Goal: Task Accomplishment & Management: Manage account settings

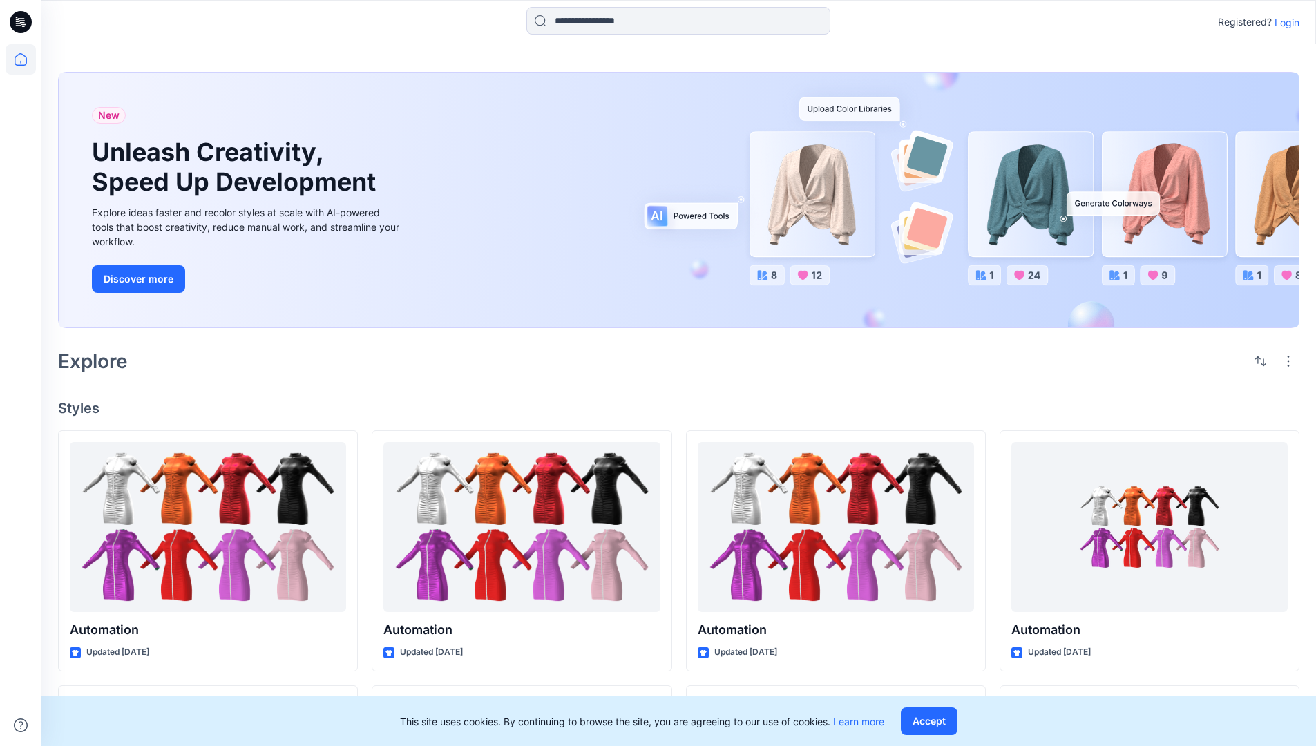
click at [1284, 22] on p "Login" at bounding box center [1287, 22] width 25 height 15
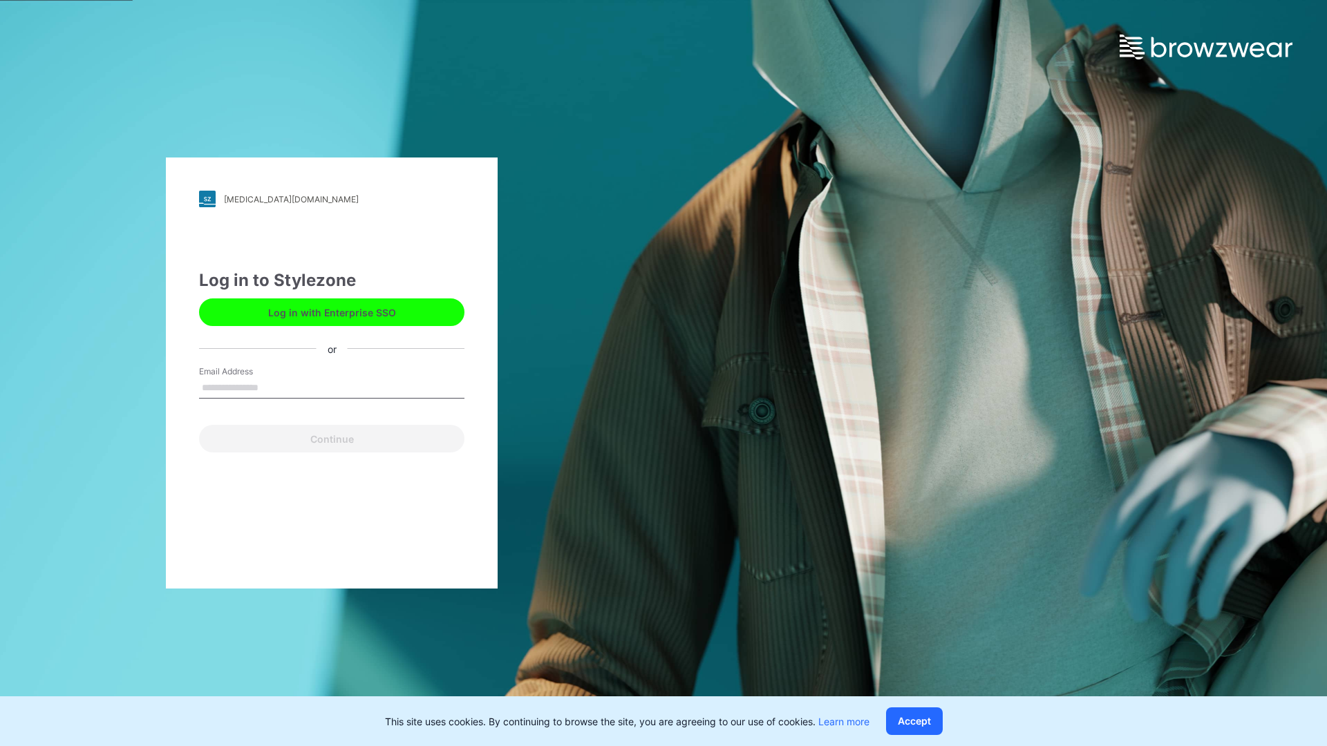
click at [273, 387] on input "Email Address" at bounding box center [331, 388] width 265 height 21
type input "**********"
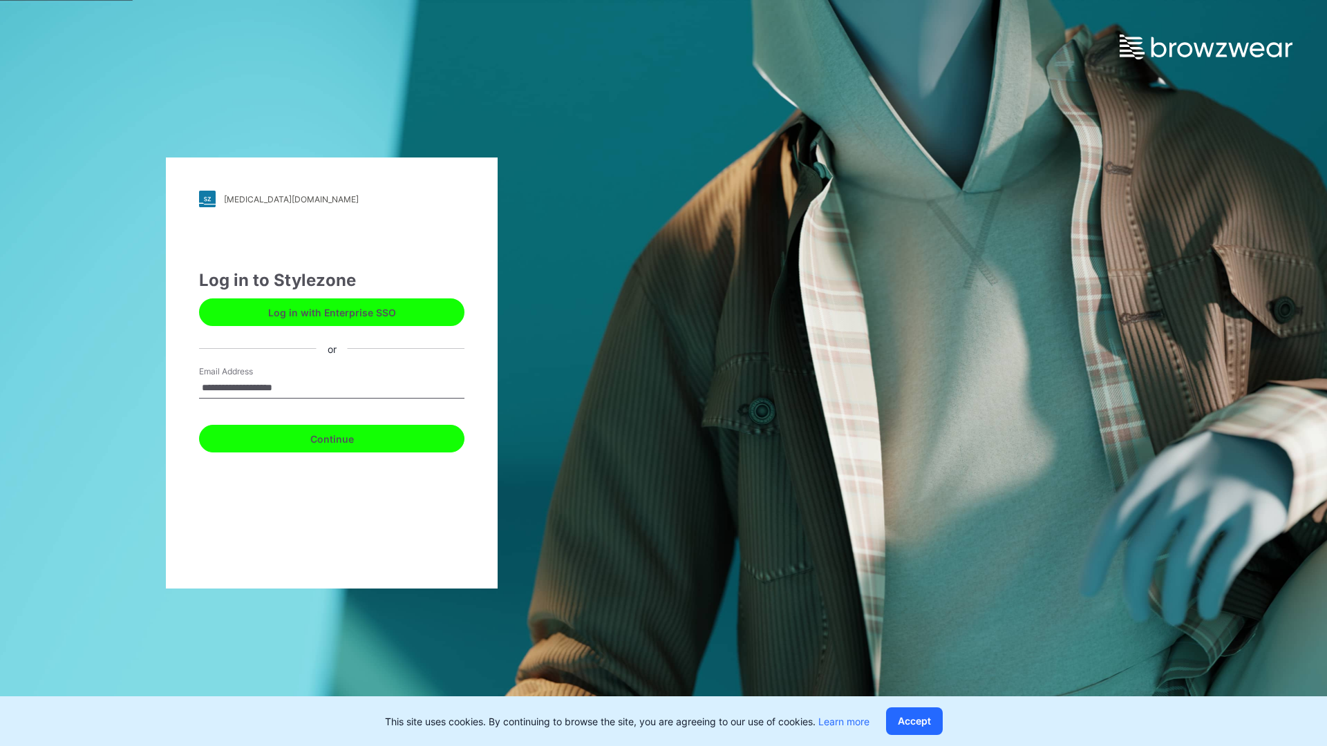
click at [347, 437] on button "Continue" at bounding box center [331, 439] width 265 height 28
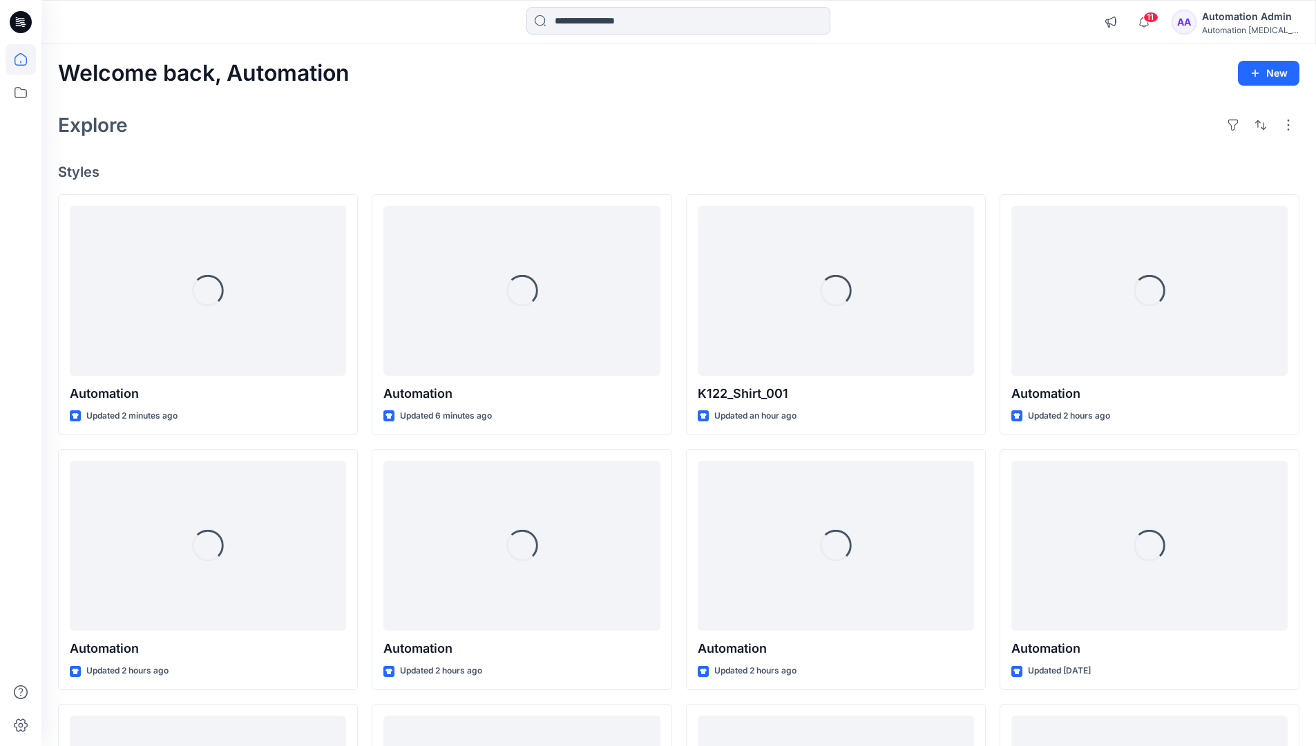
click at [26, 59] on icon at bounding box center [21, 59] width 12 height 12
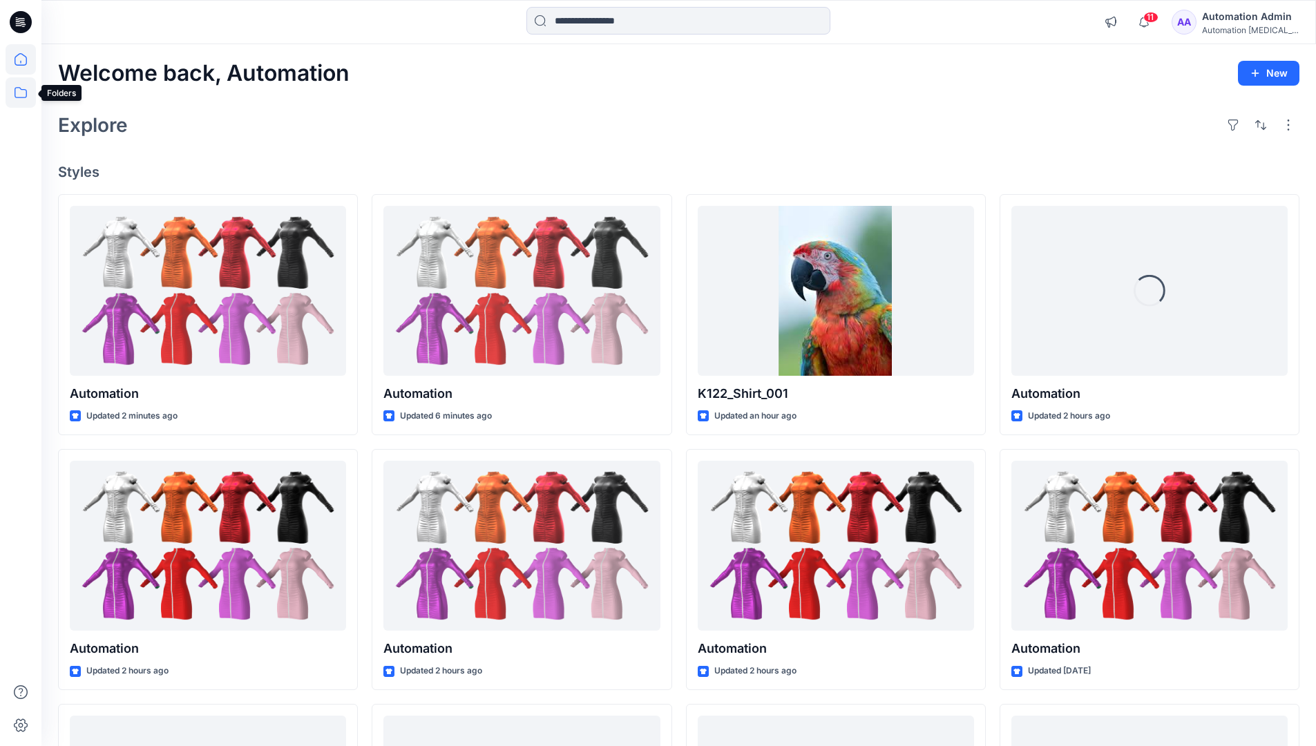
click at [22, 93] on icon at bounding box center [21, 92] width 30 height 30
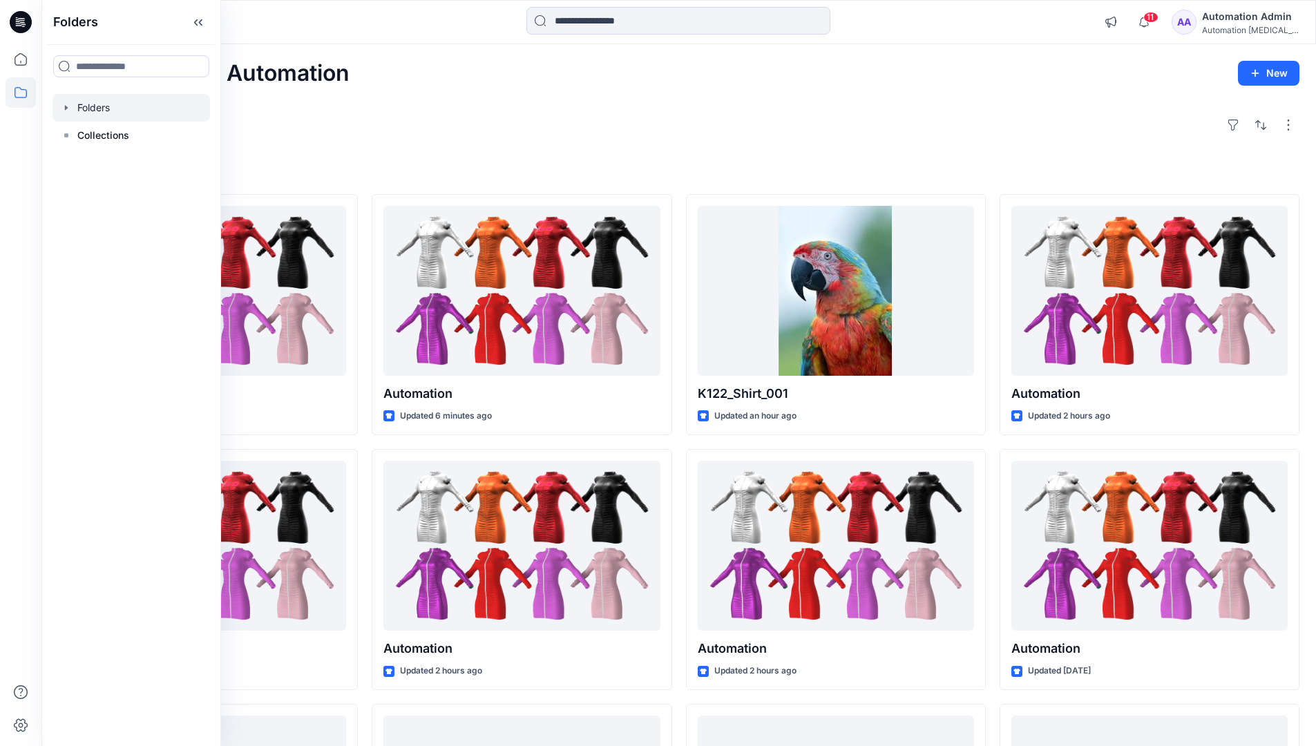
click at [102, 102] on div at bounding box center [132, 108] width 158 height 28
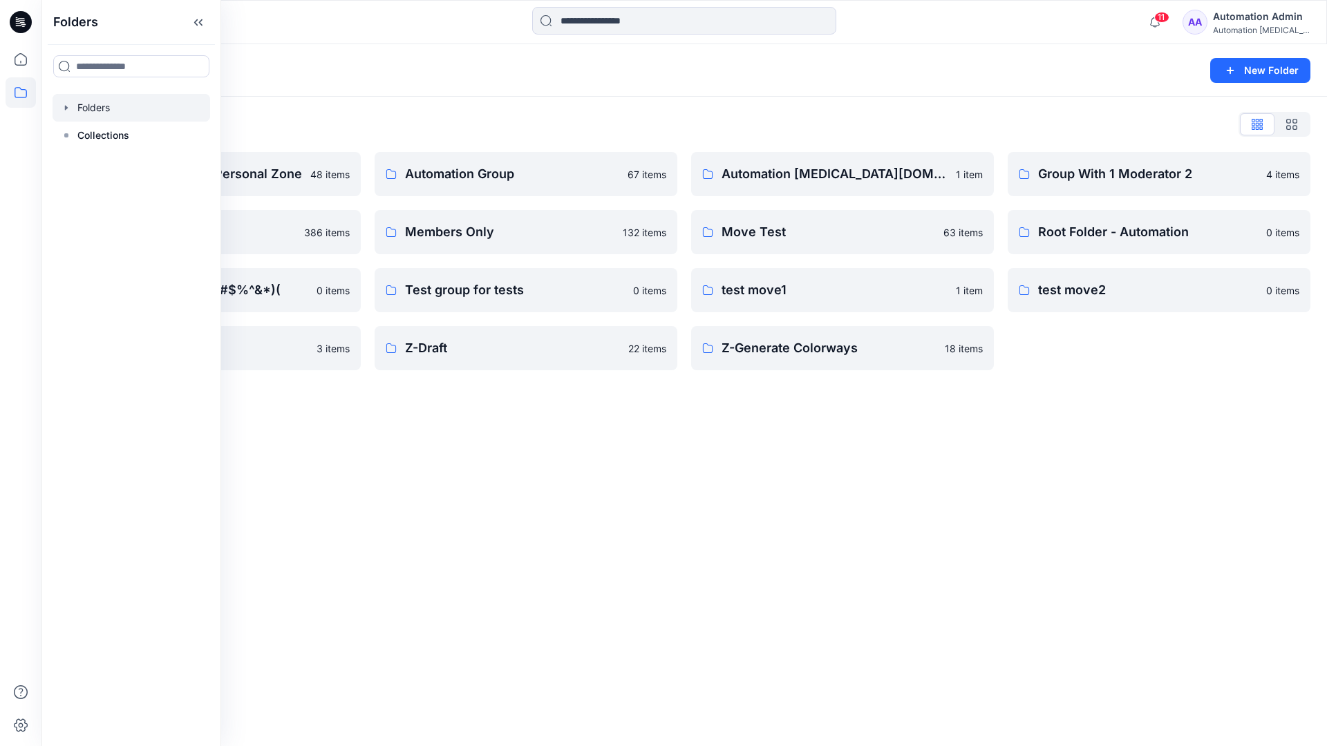
click at [607, 466] on div "Folders New Folder Folders List Automation Admin's Personal Zone 48 items membe…" at bounding box center [683, 395] width 1285 height 702
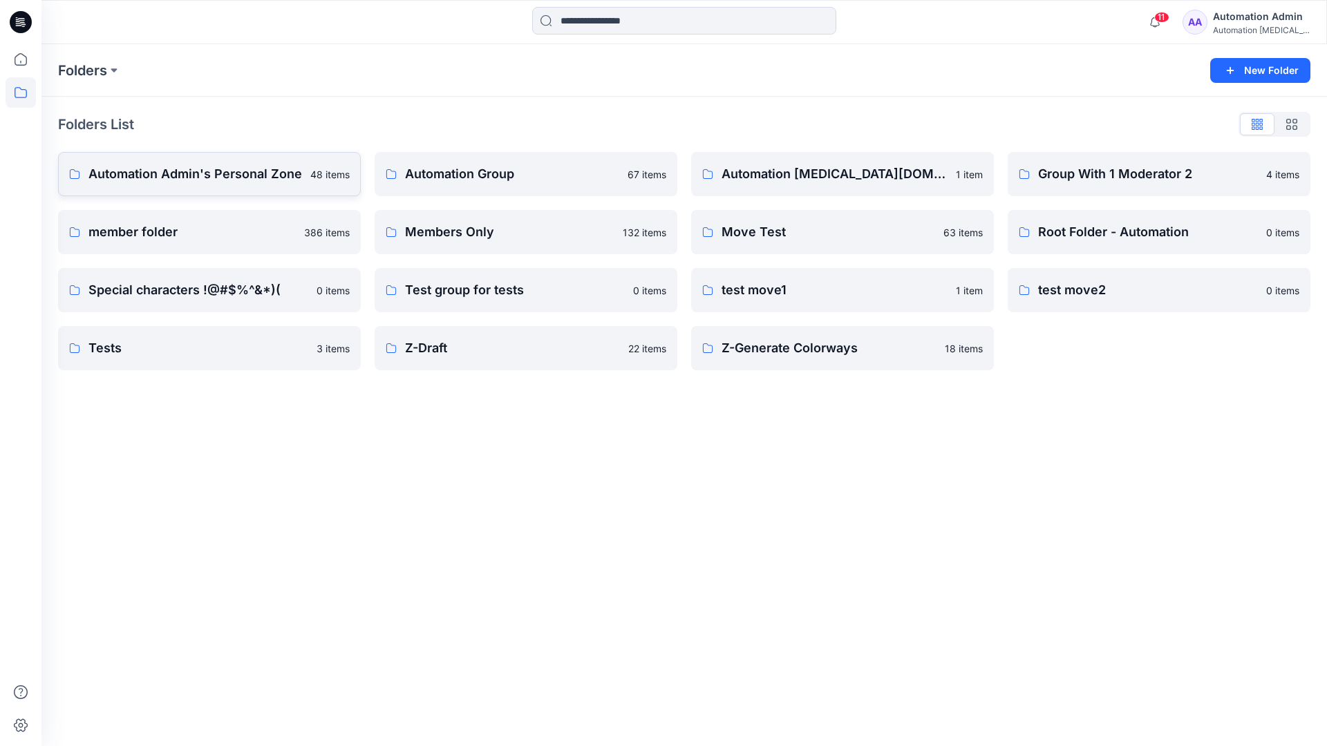
click at [232, 182] on p "Automation Admin's Personal Zone" at bounding box center [194, 173] width 213 height 19
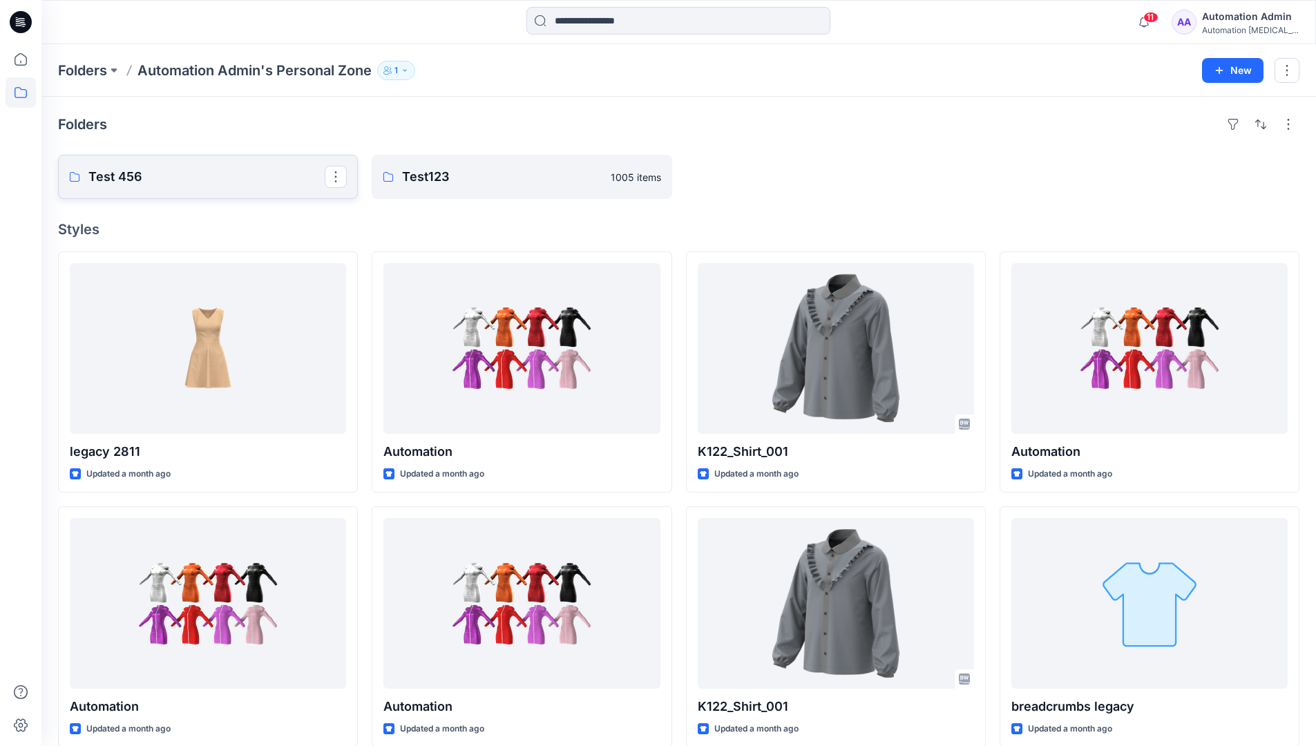
click at [232, 182] on p "Test 456" at bounding box center [206, 176] width 236 height 19
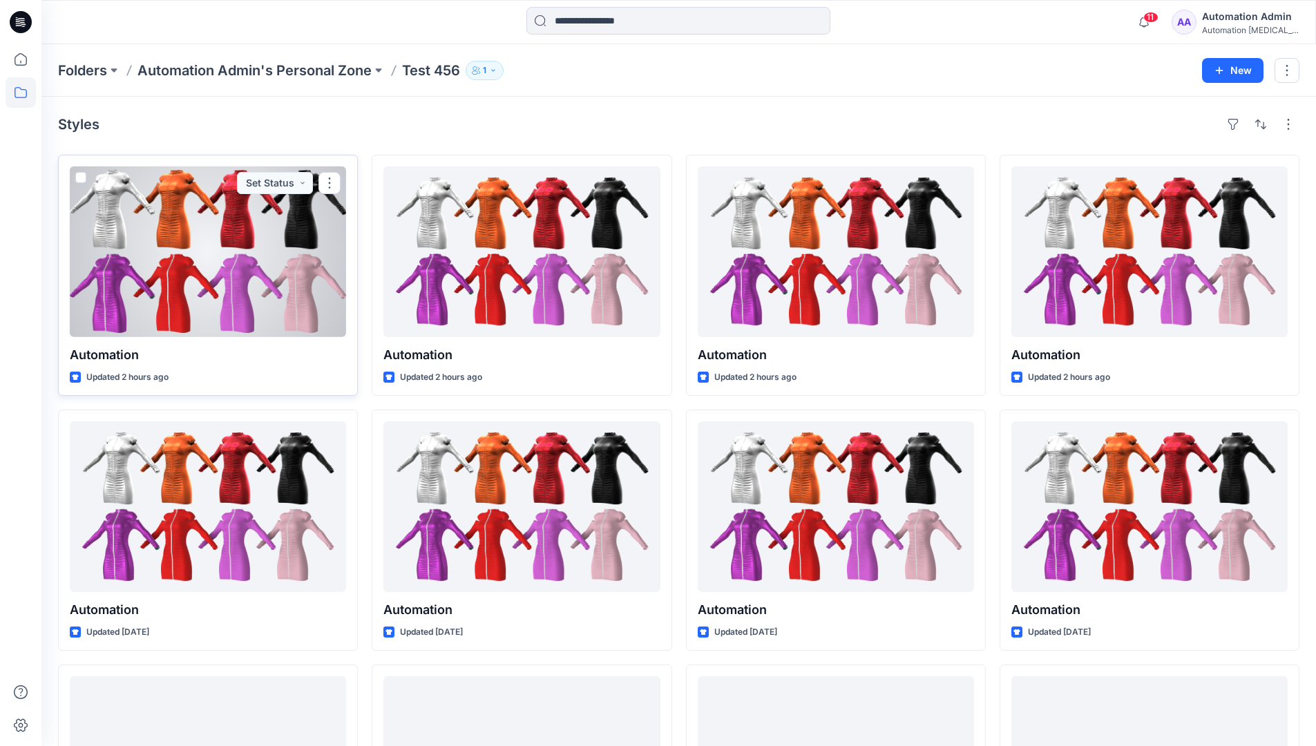
click at [218, 209] on div at bounding box center [208, 252] width 276 height 171
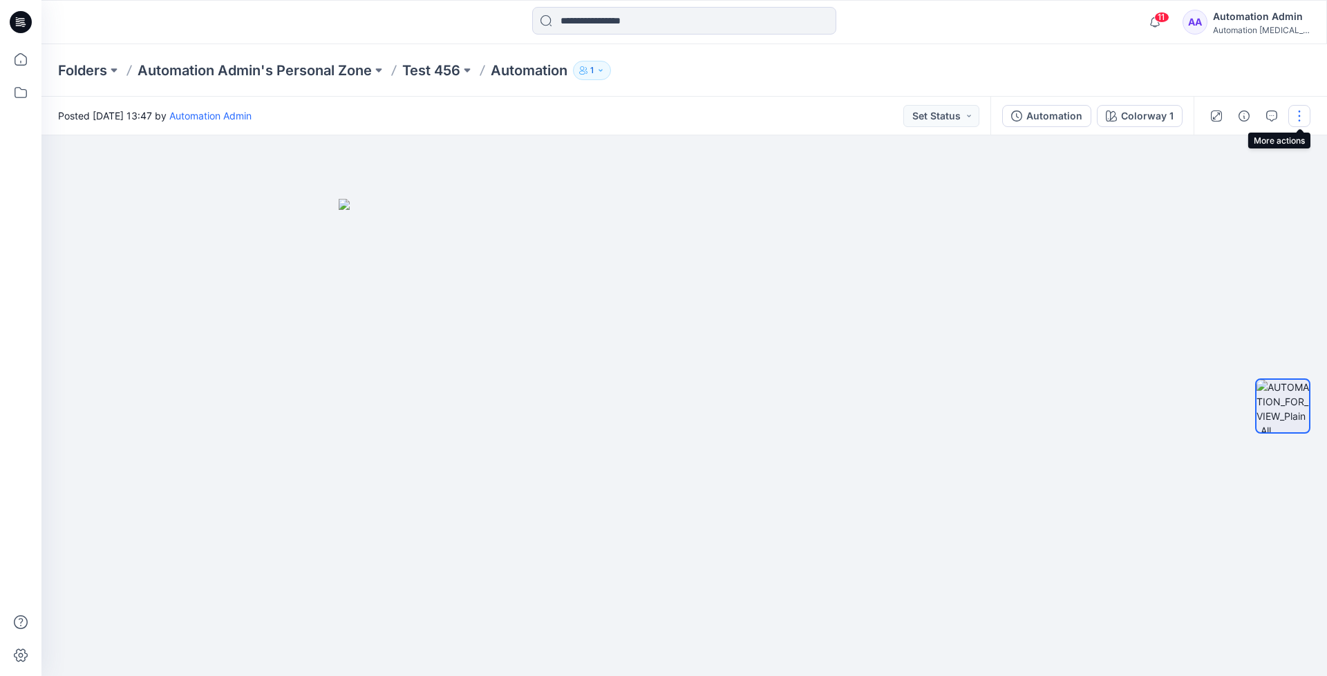
click at [1300, 117] on button "button" at bounding box center [1299, 116] width 22 height 22
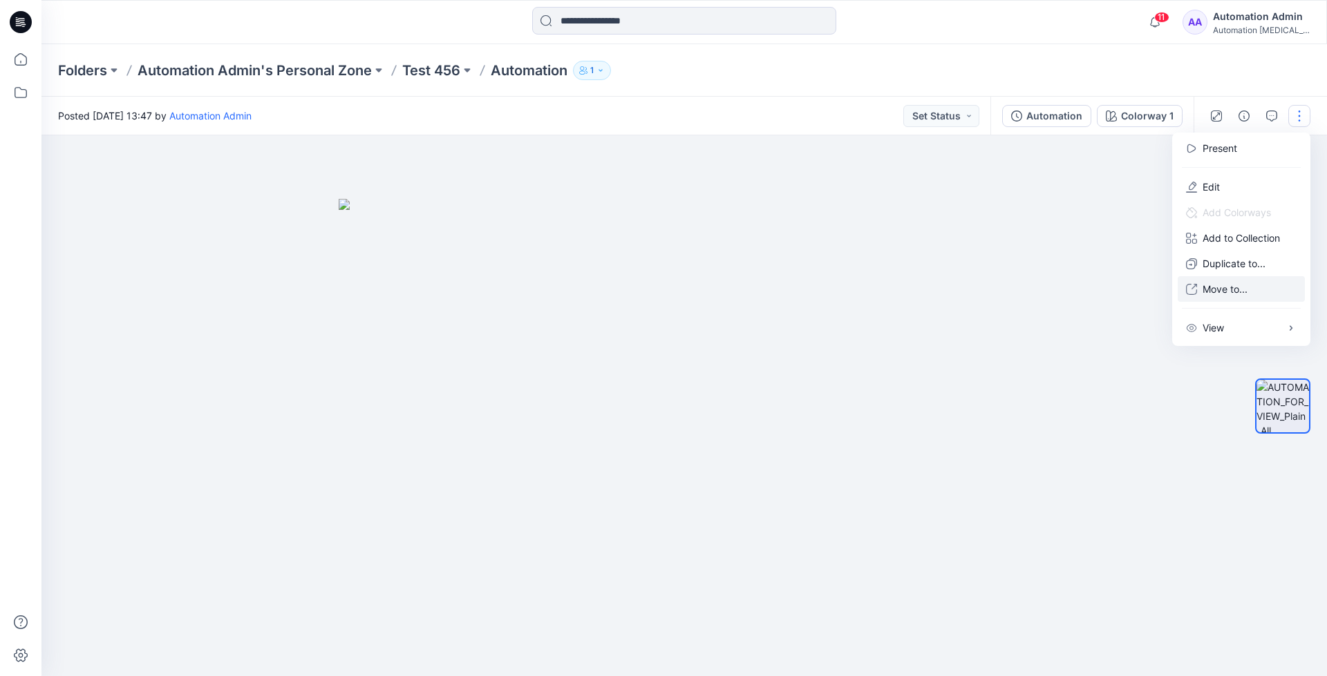
click at [1247, 283] on p "Move to..." at bounding box center [1224, 289] width 45 height 15
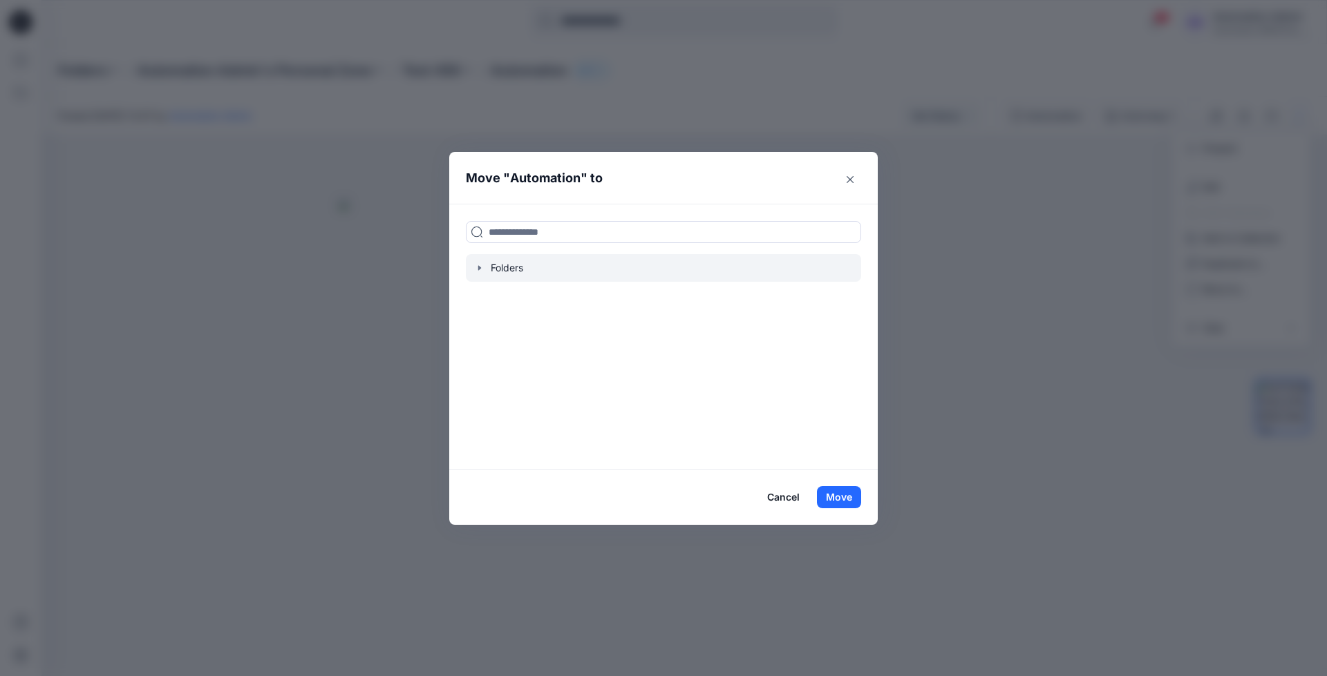
click at [505, 266] on div at bounding box center [663, 268] width 395 height 28
click at [477, 266] on icon "button" at bounding box center [479, 268] width 11 height 11
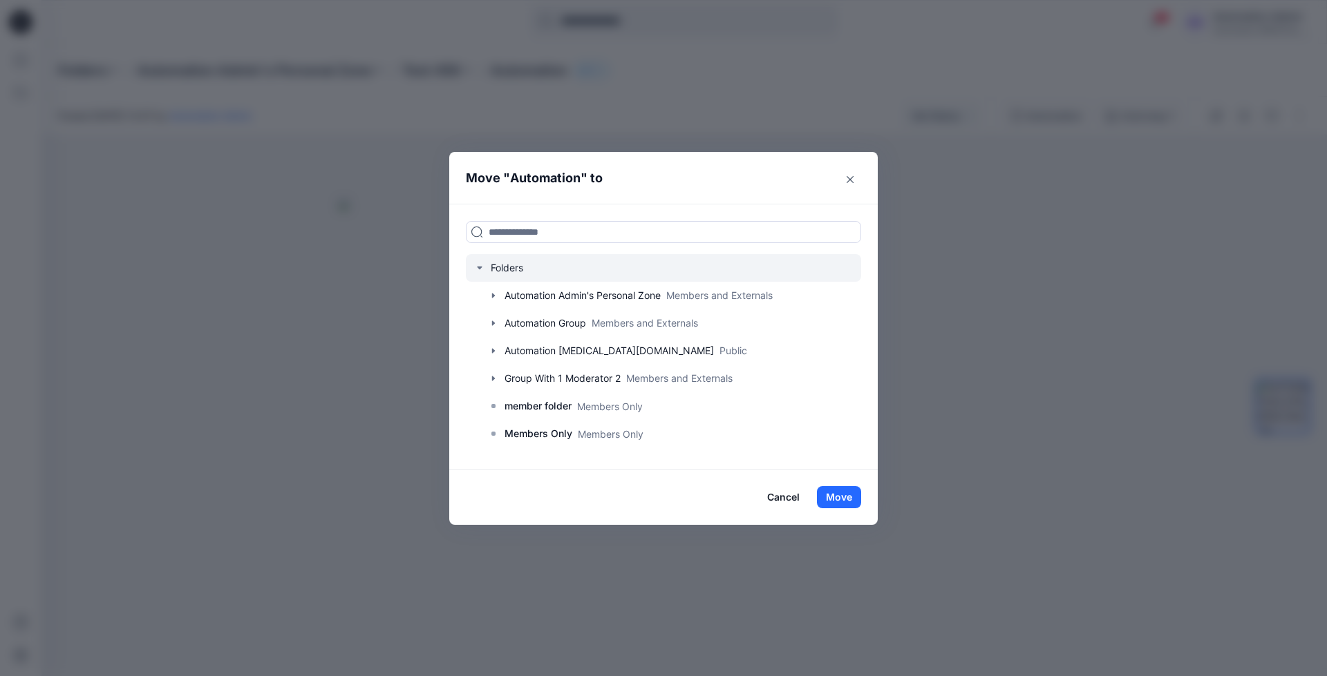
scroll to position [108, 0]
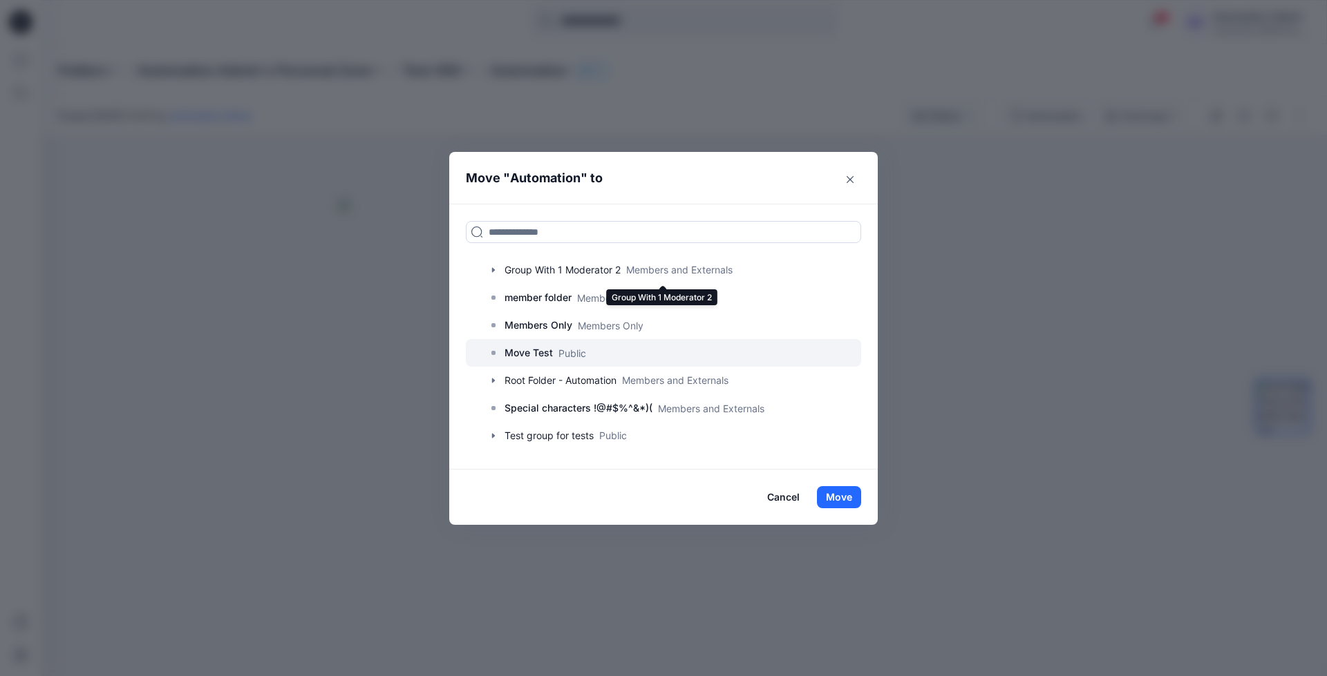
click at [511, 354] on p "Move Test" at bounding box center [528, 353] width 48 height 17
click at [836, 492] on button "Move" at bounding box center [839, 497] width 44 height 22
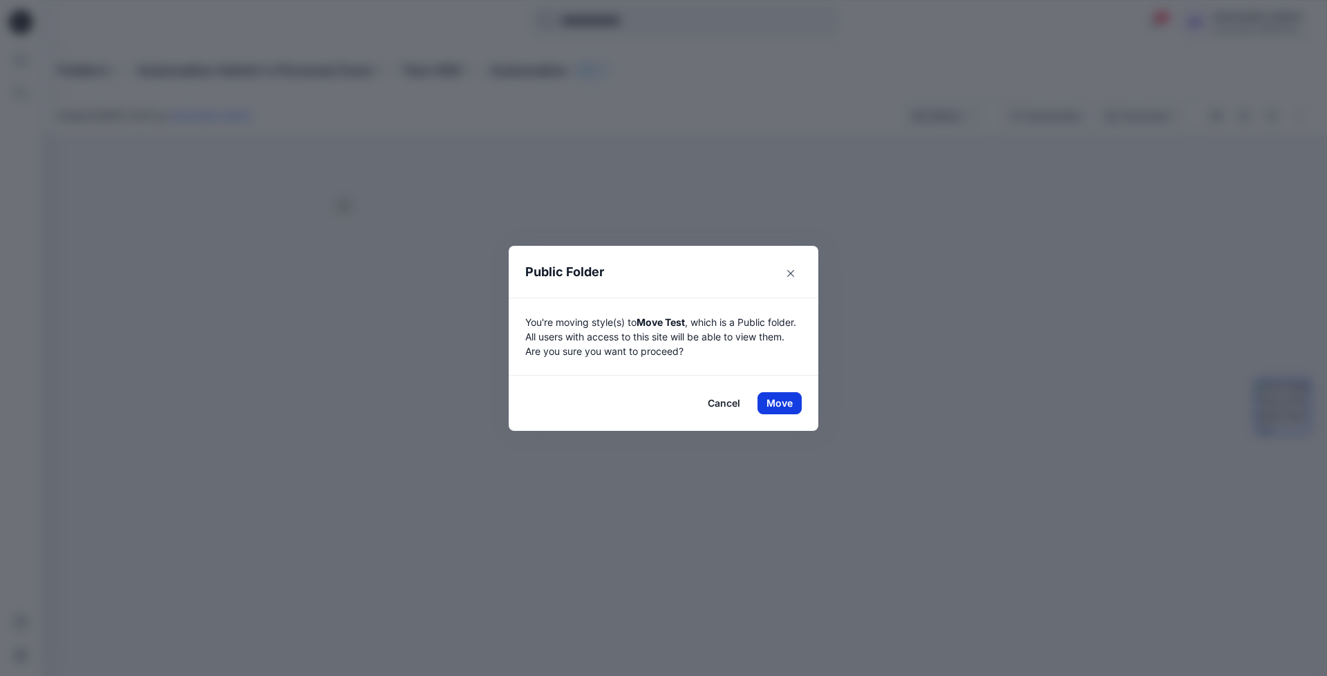
click at [779, 403] on button "Move" at bounding box center [779, 403] width 44 height 22
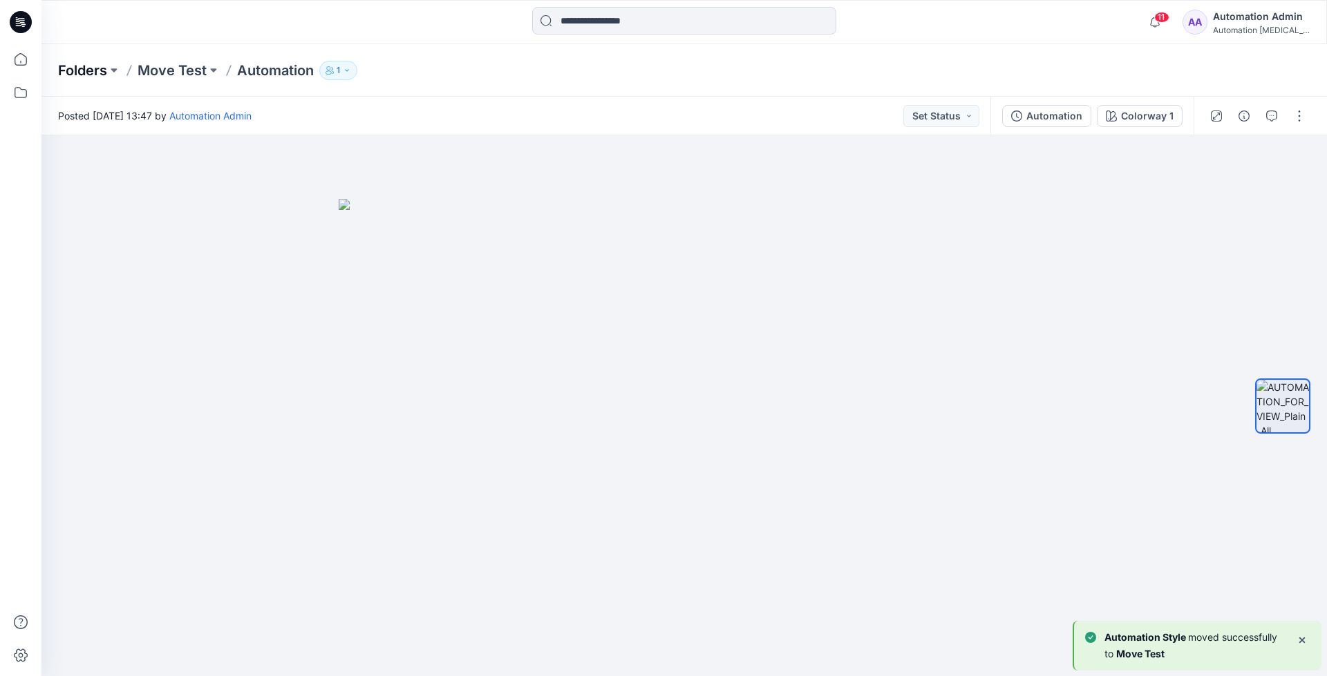
click at [77, 69] on p "Folders" at bounding box center [82, 70] width 49 height 19
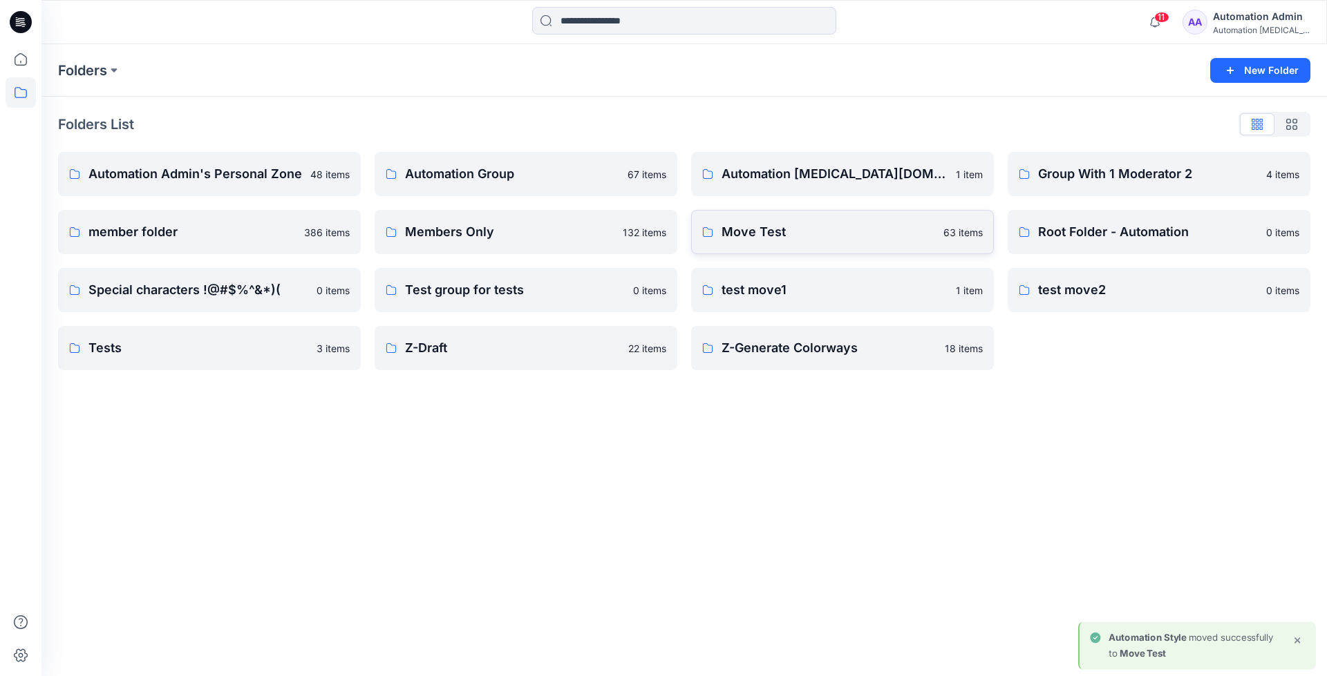
click at [830, 247] on link "Move Test 63 items" at bounding box center [842, 232] width 303 height 44
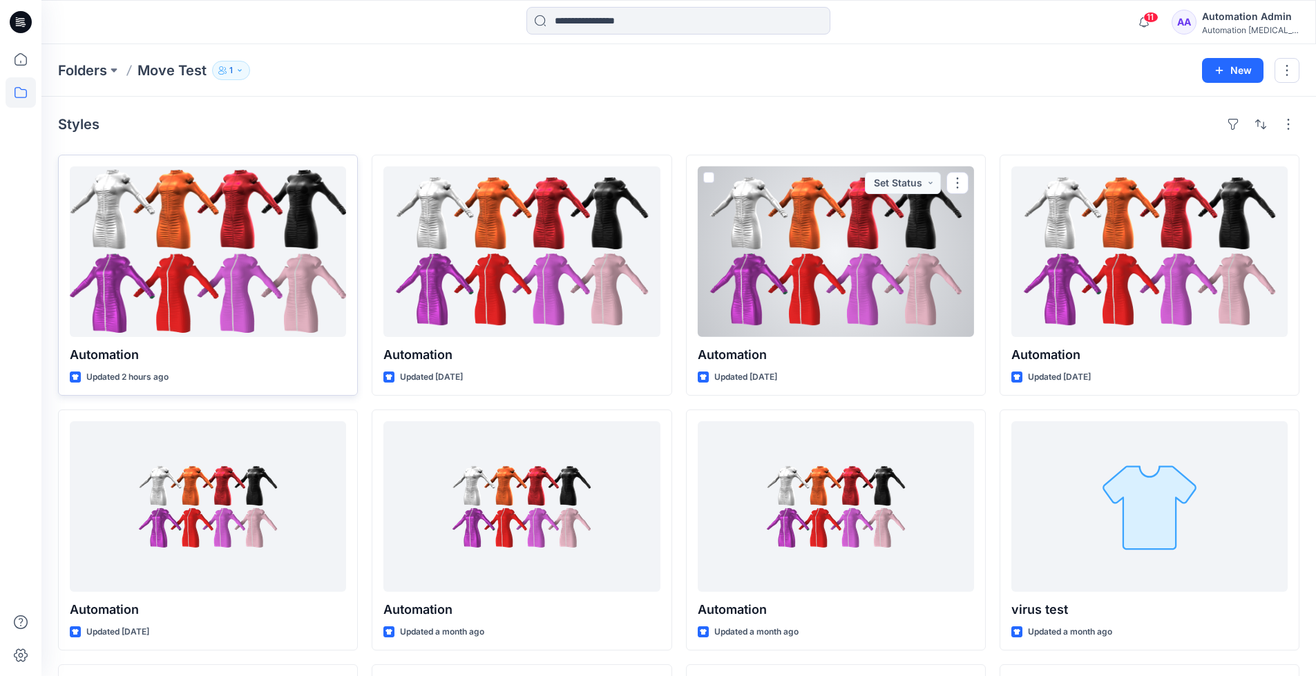
click at [247, 276] on div at bounding box center [208, 252] width 276 height 171
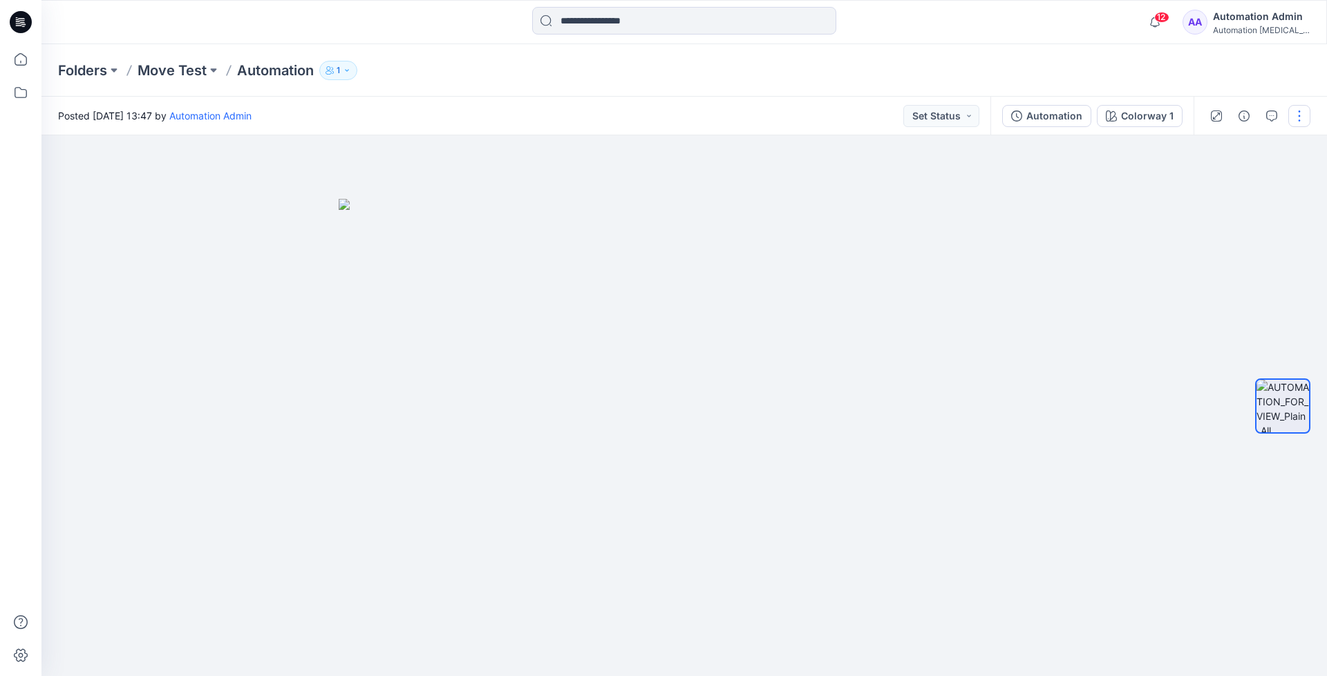
click at [1296, 118] on button "button" at bounding box center [1299, 116] width 22 height 22
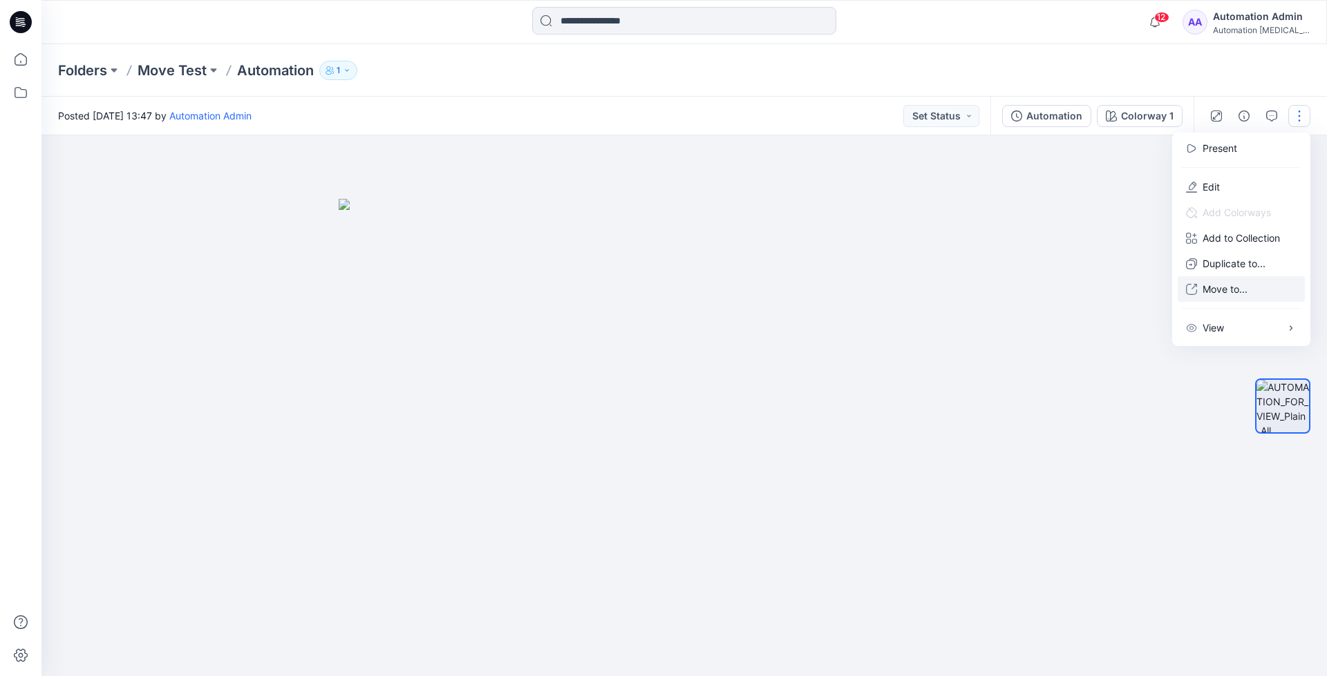
click at [1219, 285] on p "Move to..." at bounding box center [1224, 289] width 45 height 15
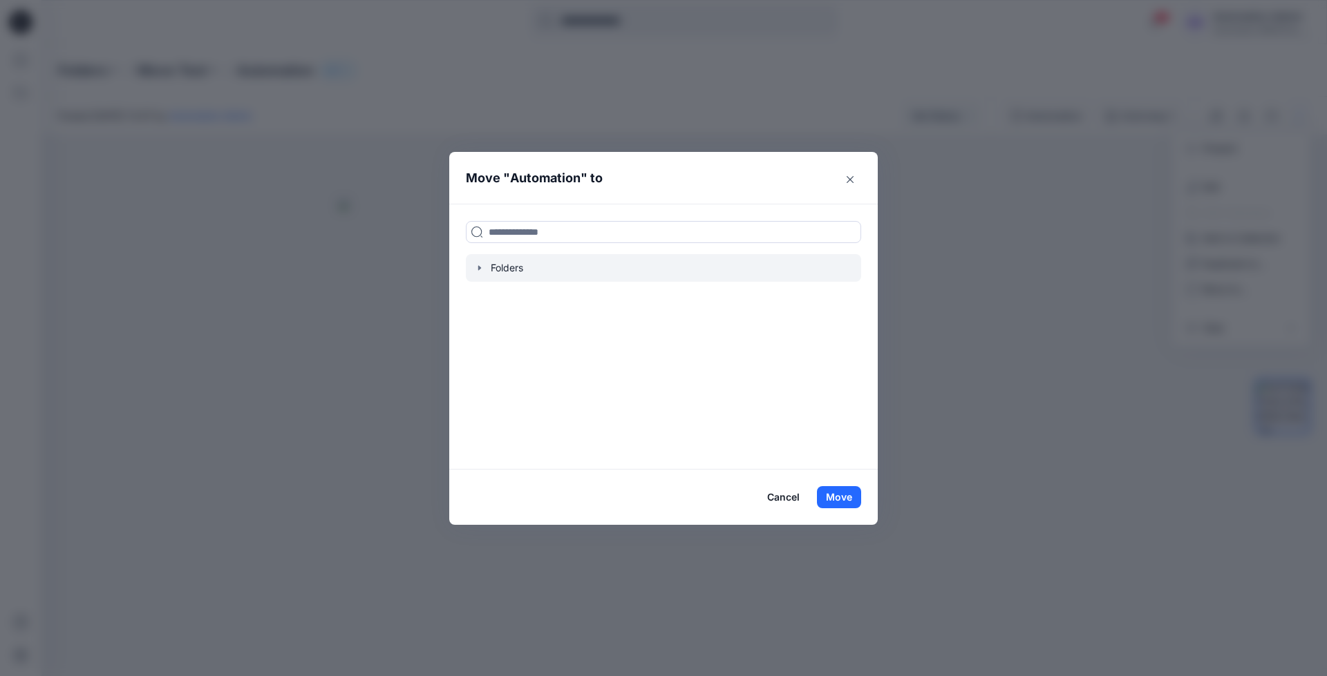
click at [478, 272] on icon "button" at bounding box center [479, 268] width 11 height 11
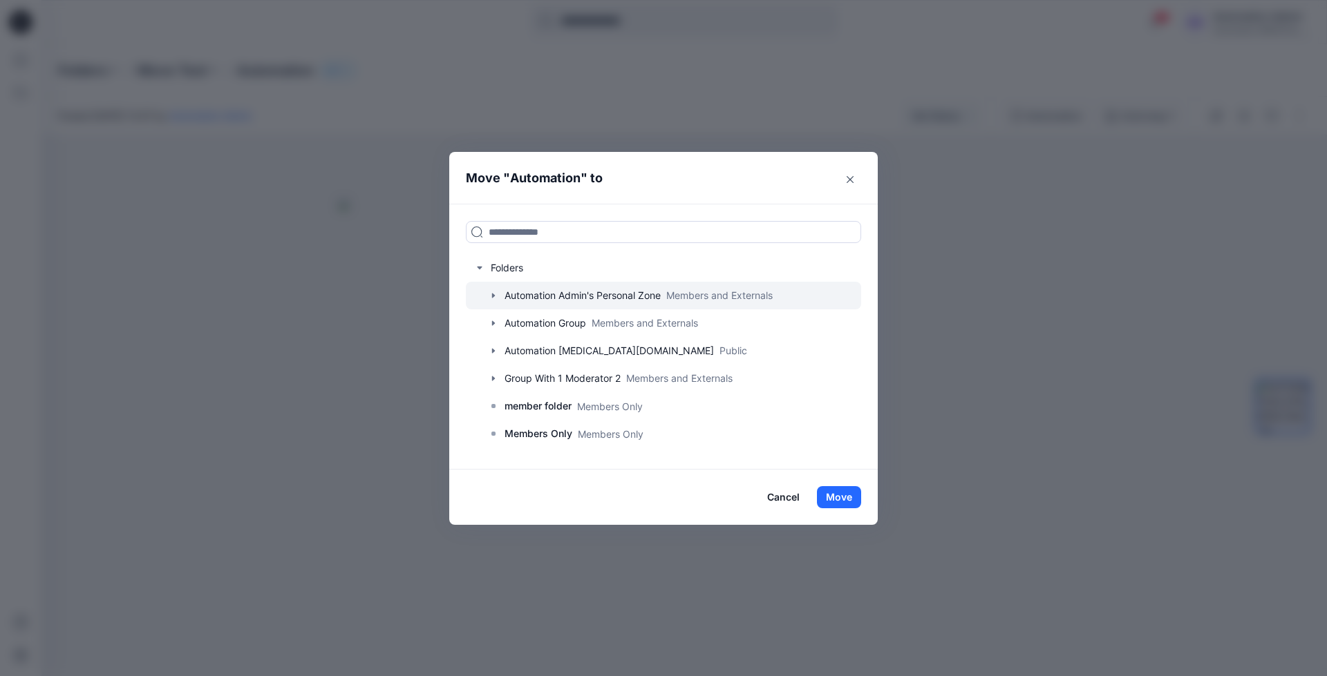
click at [492, 294] on icon "button" at bounding box center [493, 296] width 3 height 5
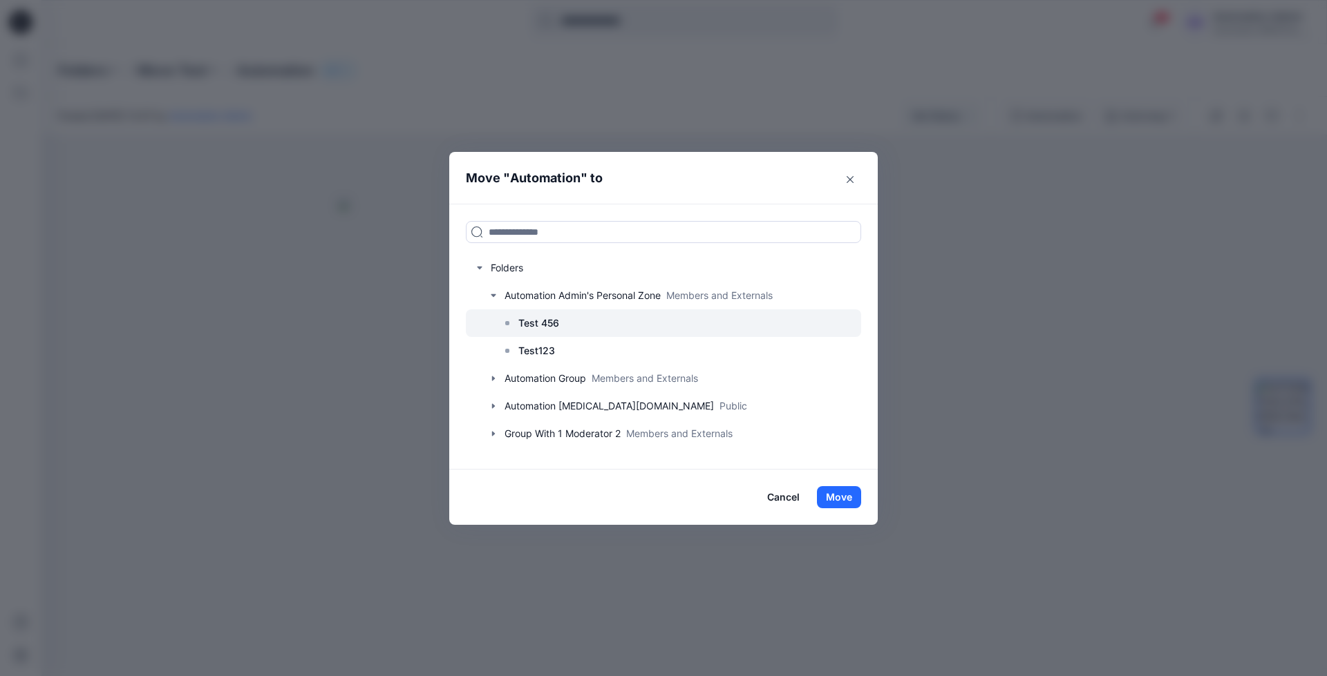
click at [541, 321] on p "Test 456" at bounding box center [538, 323] width 41 height 17
click at [847, 500] on button "Move" at bounding box center [839, 497] width 44 height 22
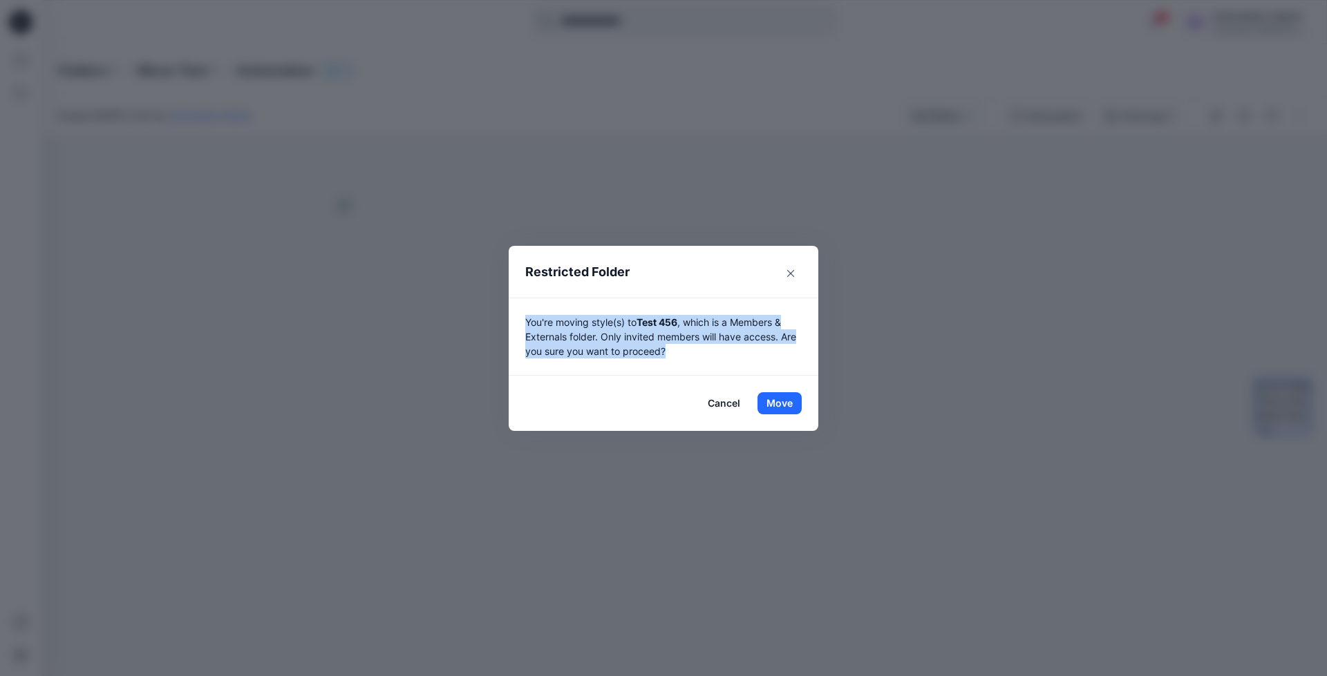
drag, startPoint x: 847, startPoint y: 500, endPoint x: 683, endPoint y: 348, distance: 222.9
click at [683, 348] on p "You're moving style(s) to Test 456 , which is a Members & Externals folder. Onl…" at bounding box center [663, 337] width 276 height 44
click at [779, 400] on button "Move" at bounding box center [779, 403] width 44 height 22
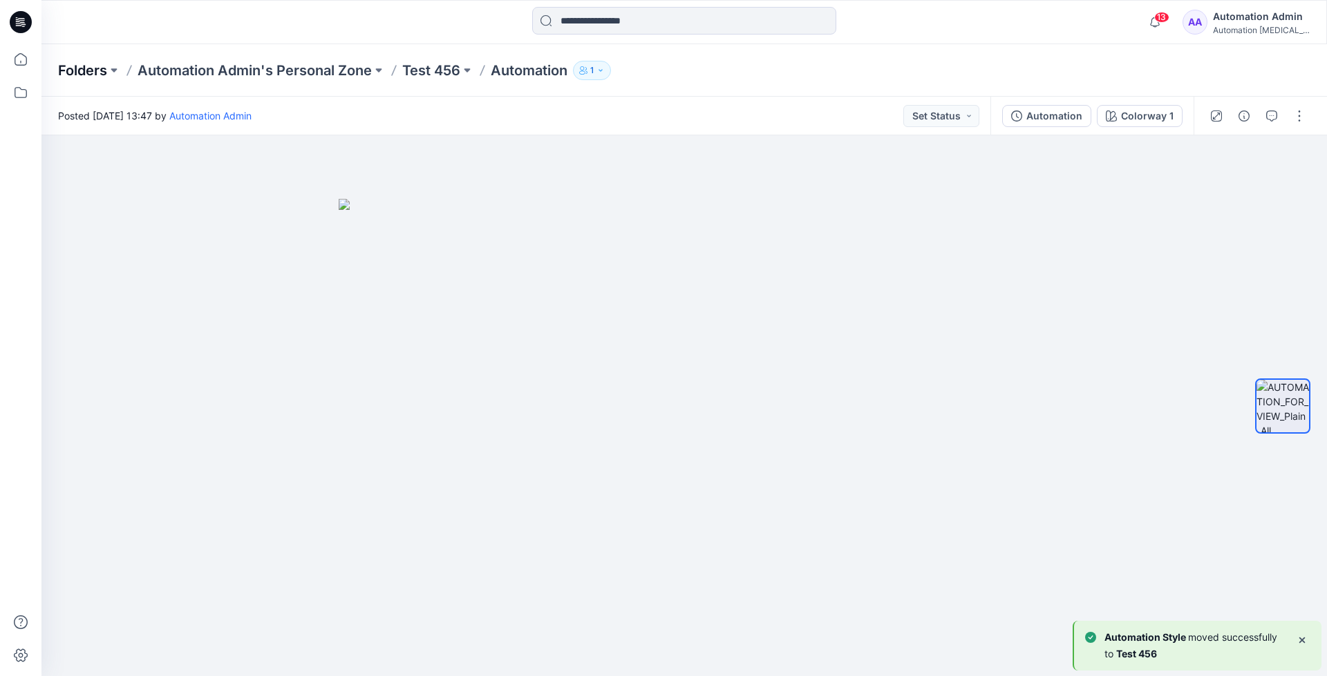
click at [81, 73] on p "Folders" at bounding box center [82, 70] width 49 height 19
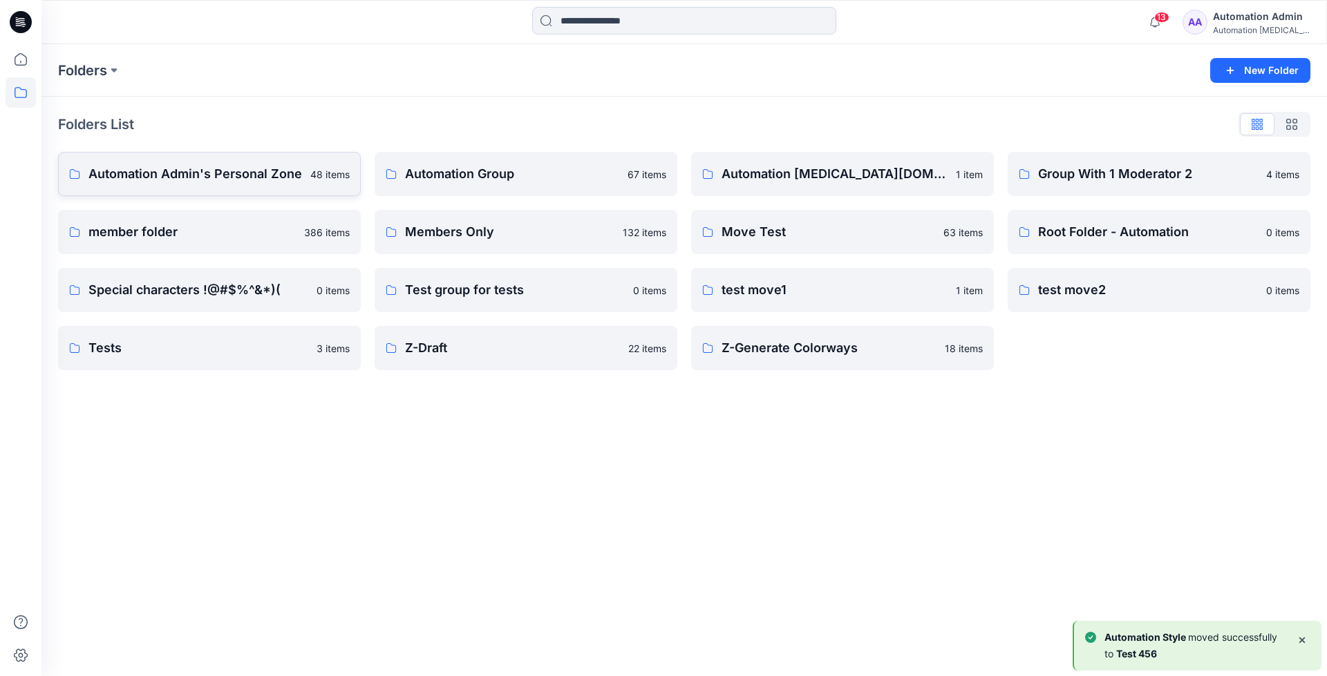
click at [169, 173] on p "Automation Admin's Personal Zone" at bounding box center [194, 173] width 213 height 19
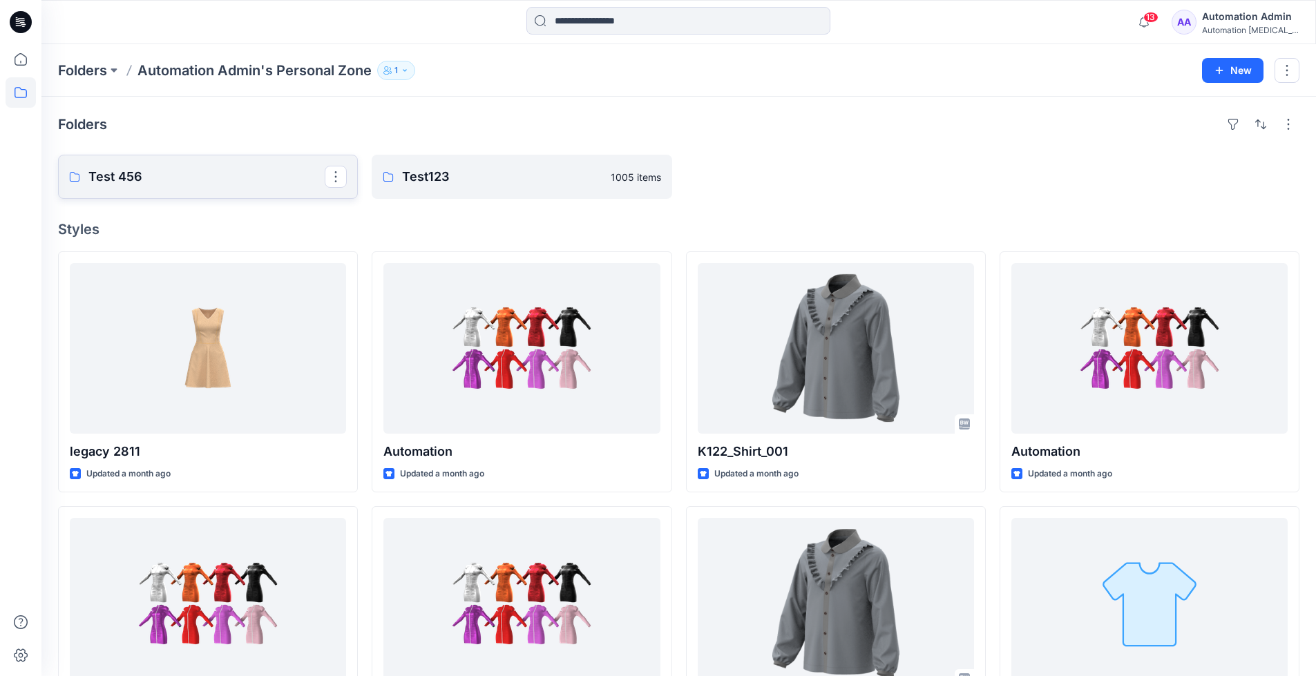
click at [169, 173] on p "Test 456" at bounding box center [206, 176] width 236 height 19
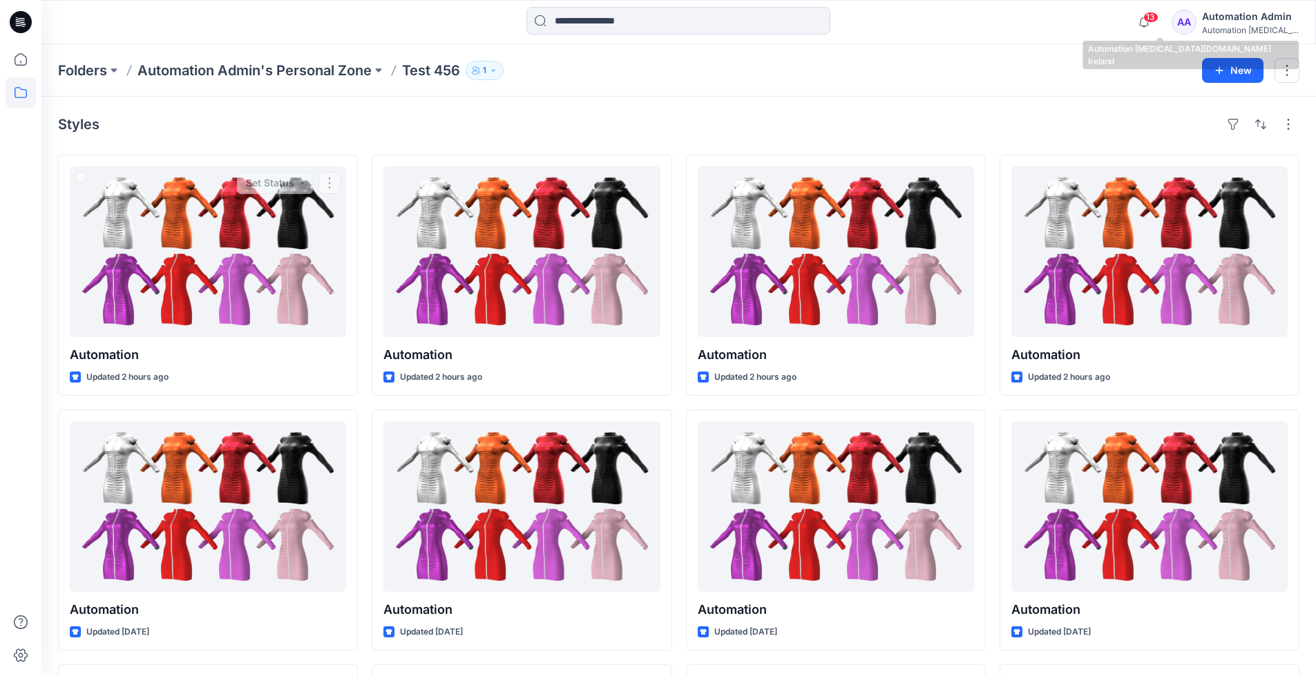
click at [1231, 26] on div "Automation [MEDICAL_DATA]..." at bounding box center [1250, 30] width 97 height 10
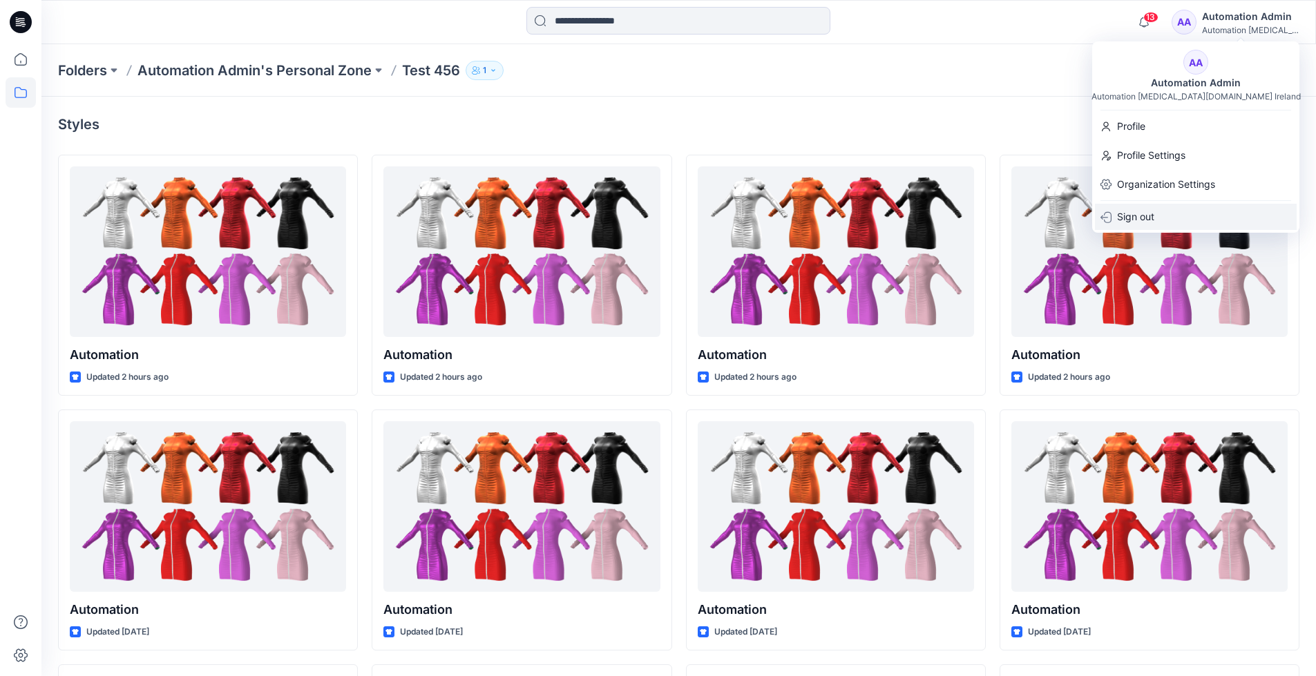
click at [1148, 216] on p "Sign out" at bounding box center [1135, 217] width 37 height 26
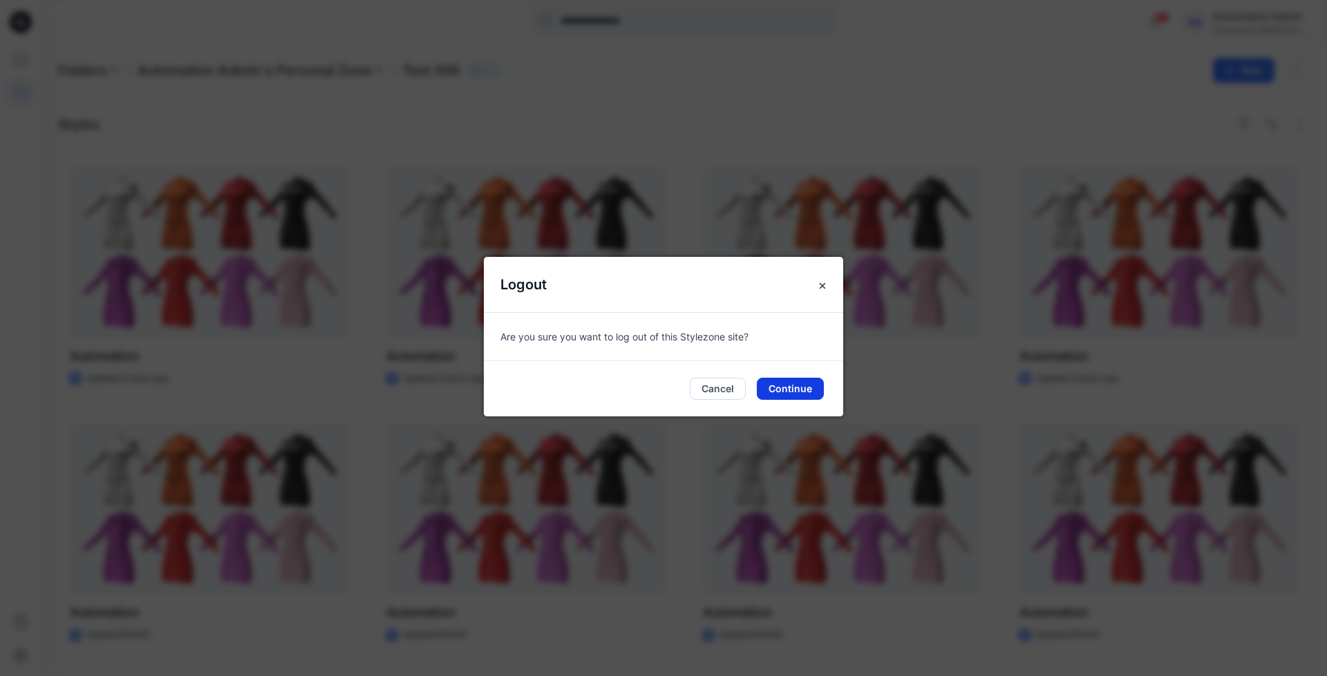
click at [806, 387] on button "Continue" at bounding box center [790, 389] width 67 height 22
